Goal: Information Seeking & Learning: Learn about a topic

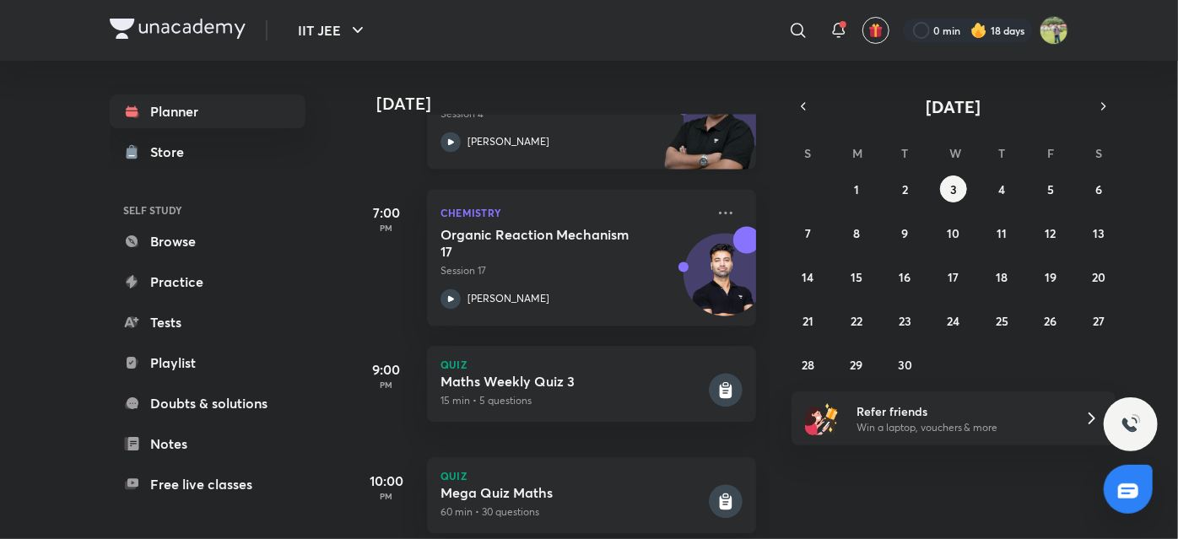
scroll to position [1783, 0]
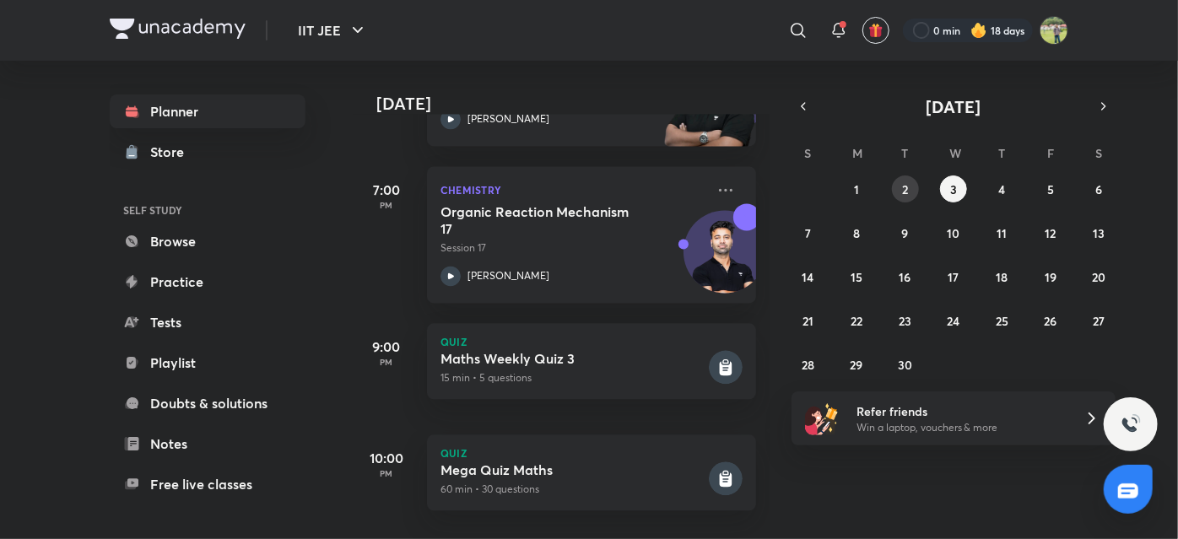
click at [905, 181] on abbr "2" at bounding box center [905, 189] width 6 height 16
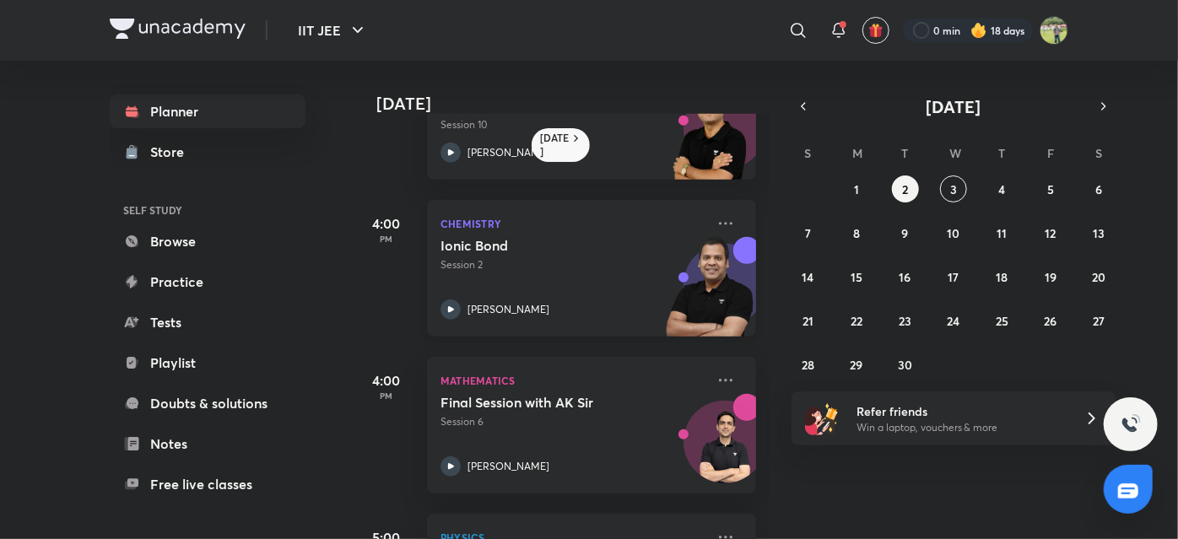
scroll to position [713, 0]
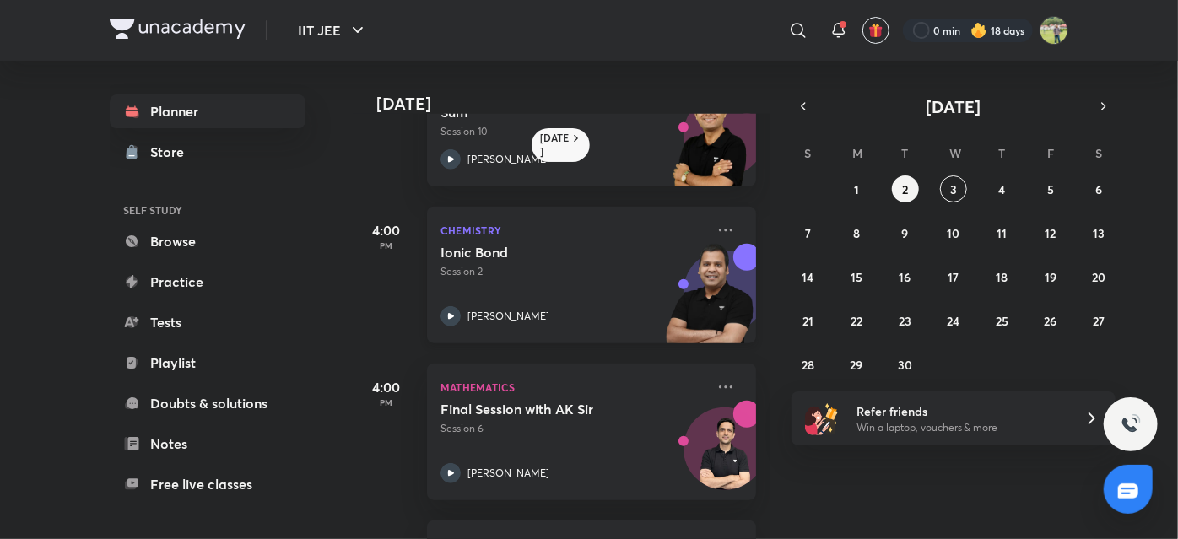
click at [517, 271] on p "Session 2" at bounding box center [573, 271] width 265 height 15
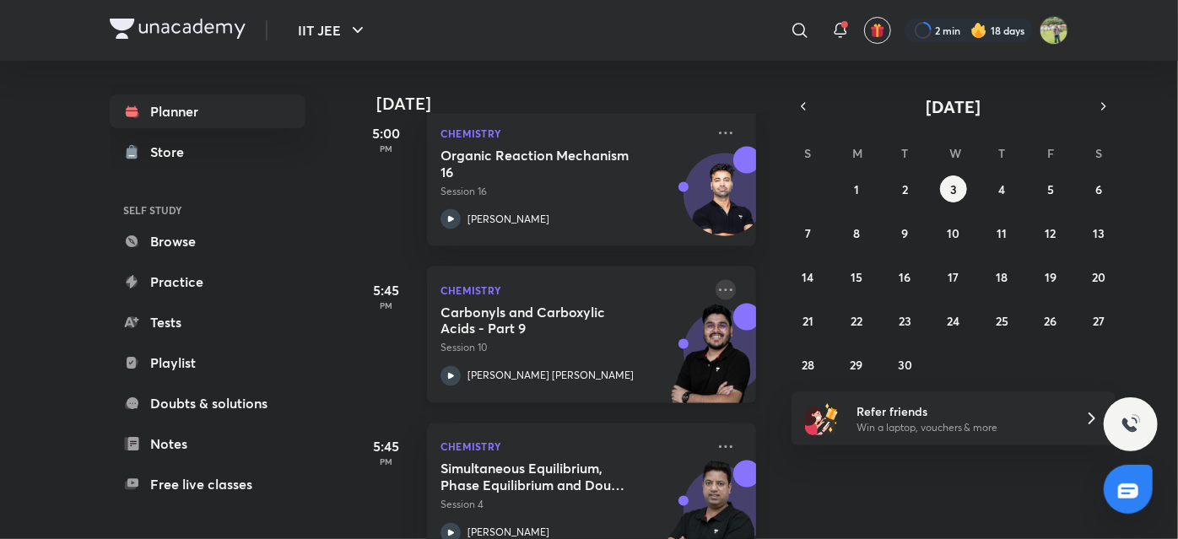
click at [716, 289] on icon at bounding box center [726, 290] width 20 height 20
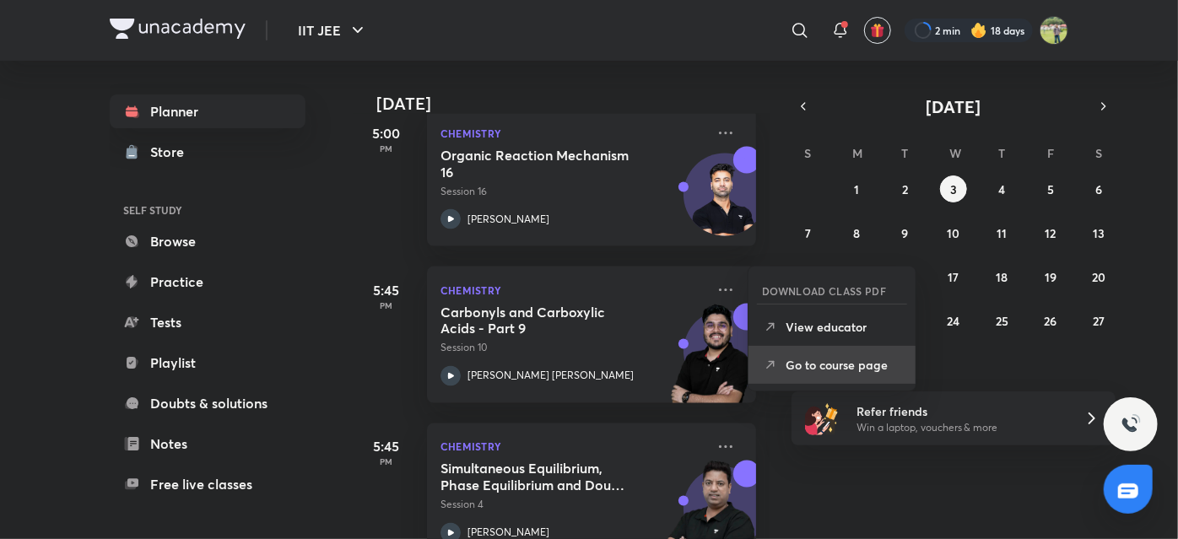
click at [803, 360] on p "Go to course page" at bounding box center [844, 365] width 116 height 18
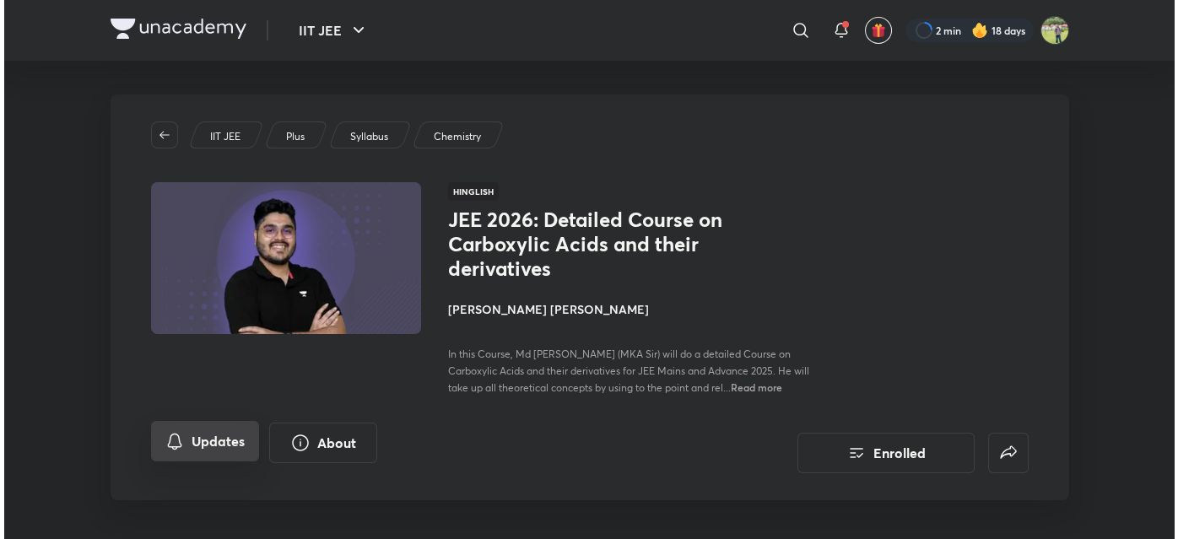
scroll to position [2, 0]
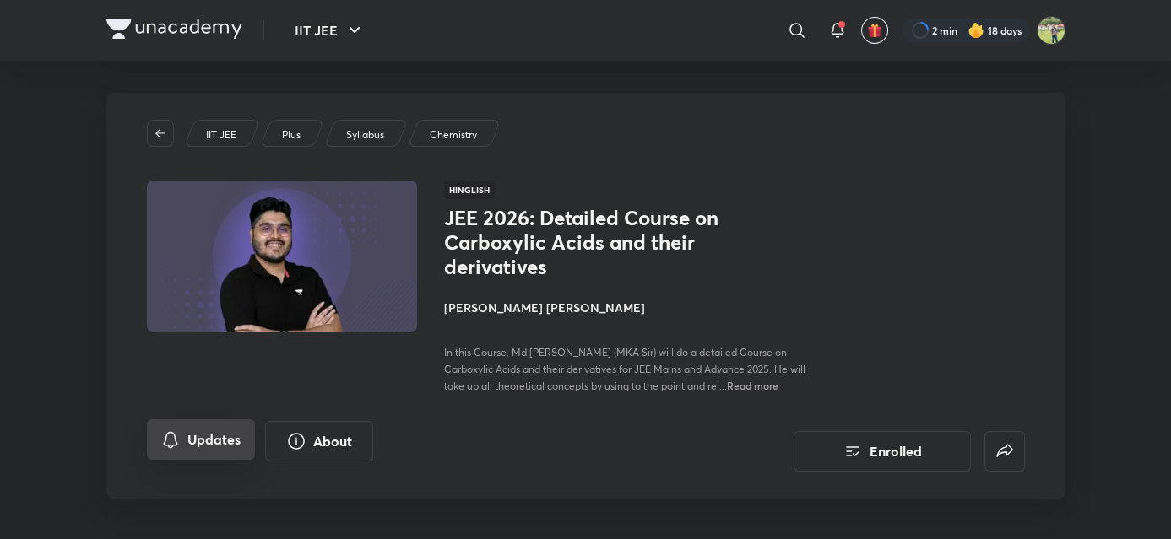
click at [243, 422] on button "Updates" at bounding box center [201, 439] width 108 height 41
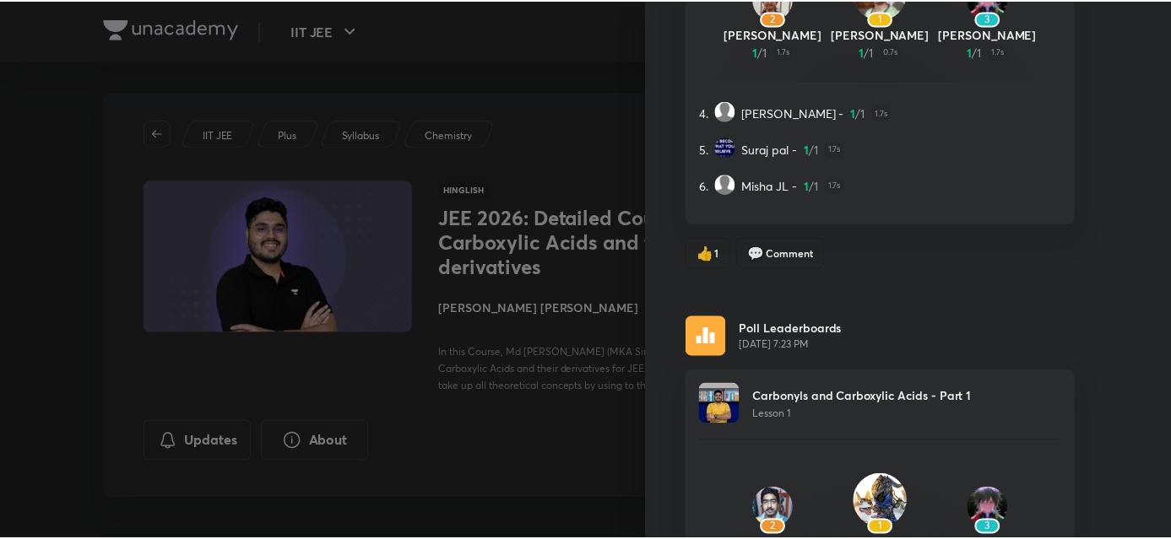
scroll to position [2686, 0]
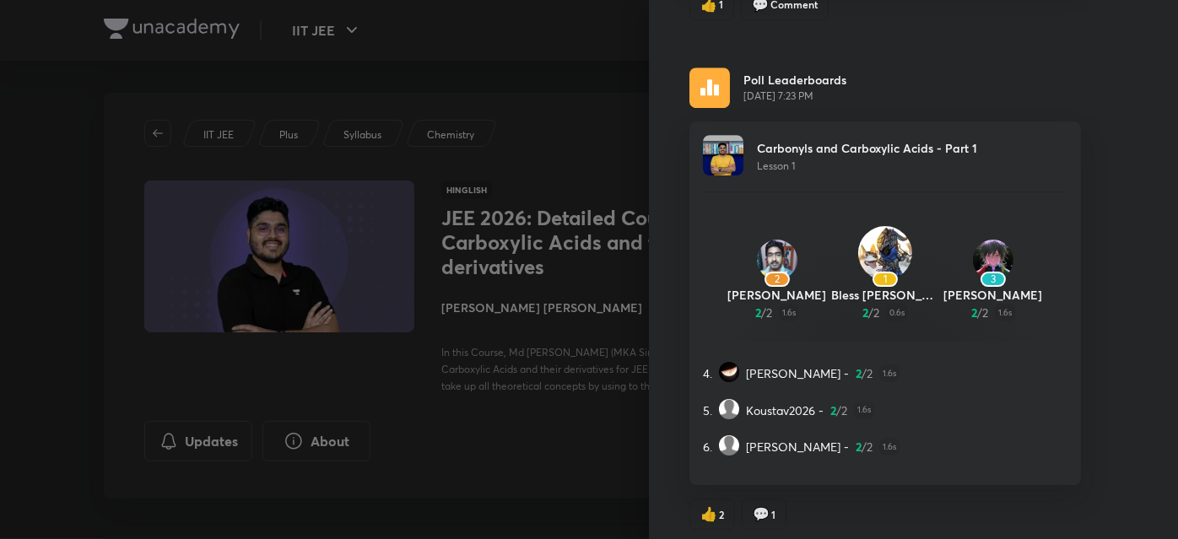
click at [630, 209] on div at bounding box center [589, 269] width 1178 height 539
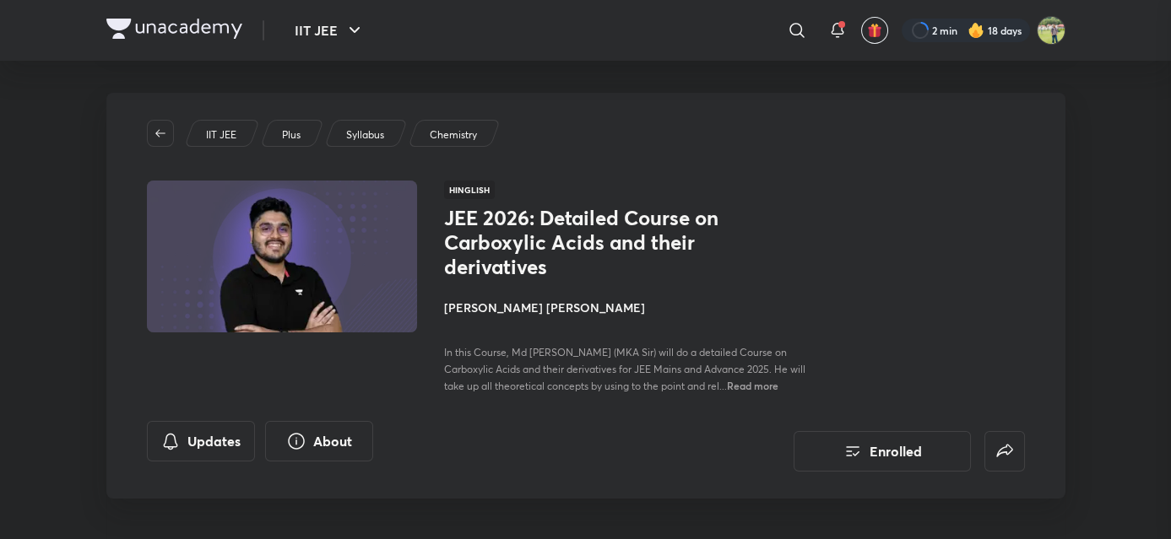
scroll to position [0, 0]
